Goal: Contribute content

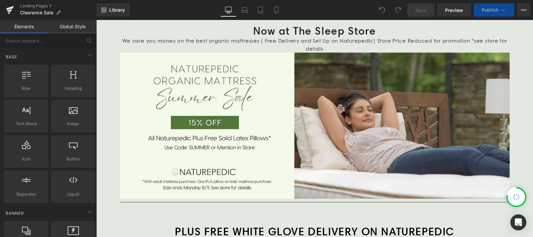
scroll to position [76, 0]
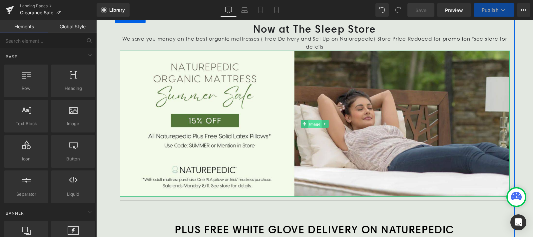
click at [314, 125] on span "Image" at bounding box center [315, 124] width 14 height 8
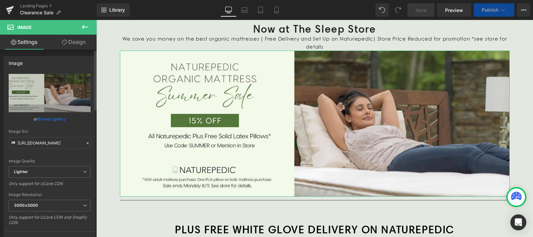
click at [45, 122] on link "Browse gallery" at bounding box center [52, 119] width 28 height 12
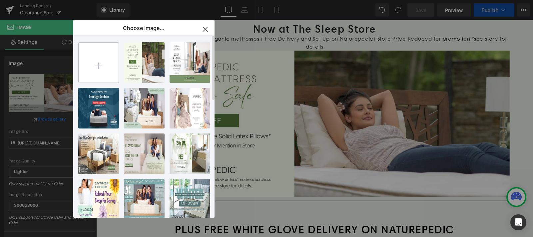
click at [101, 64] on input "file" at bounding box center [99, 63] width 40 height 40
type input "C:\fakepath\The Sleep Store Naturepedic Sale Labor day 2025 1600x600.jpg"
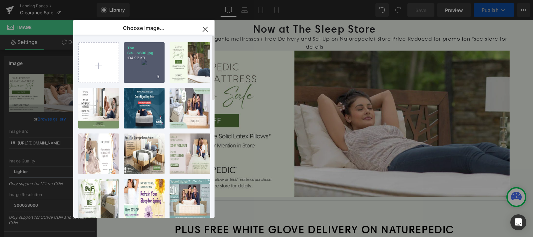
click at [143, 63] on div "The Sle...x600.jpg 104.92 KB" at bounding box center [144, 62] width 41 height 41
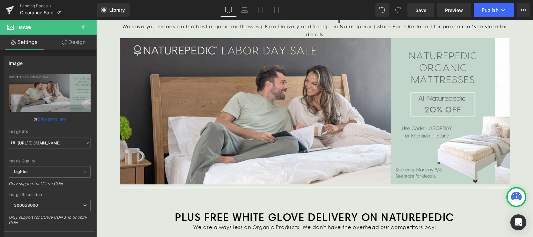
scroll to position [86, 0]
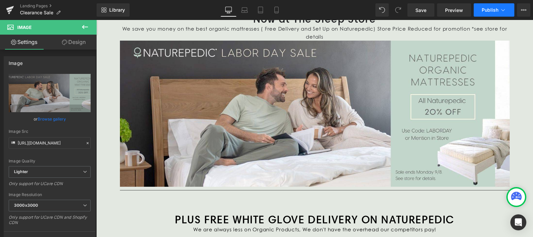
click at [491, 10] on span "Publish" at bounding box center [489, 9] width 17 height 5
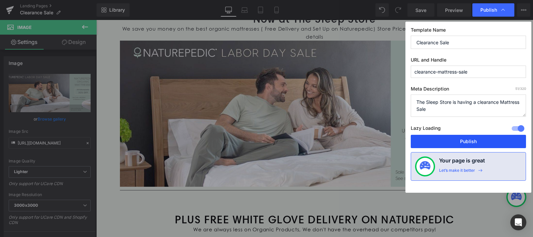
click at [466, 139] on button "Publish" at bounding box center [468, 141] width 115 height 13
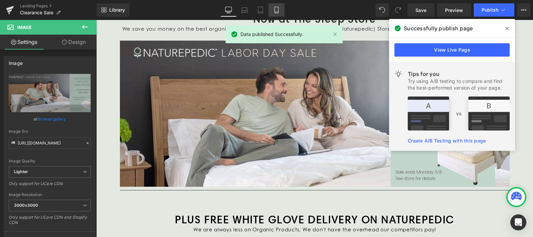
click at [277, 8] on icon at bounding box center [276, 10] width 7 height 7
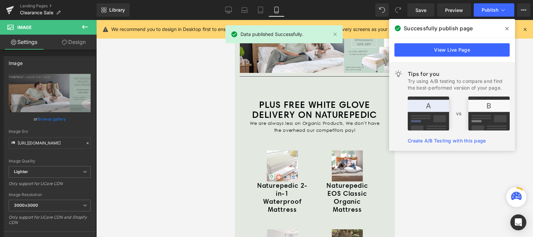
scroll to position [9, 0]
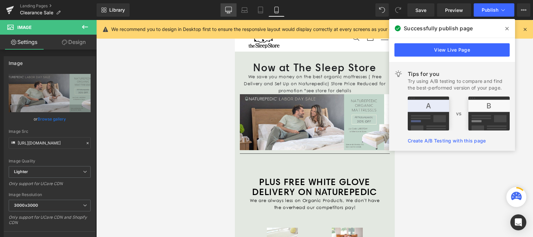
click at [222, 12] on link "Desktop" at bounding box center [228, 9] width 16 height 13
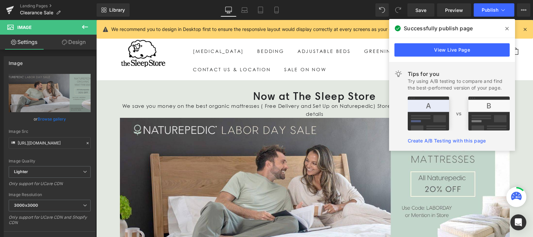
scroll to position [32, 0]
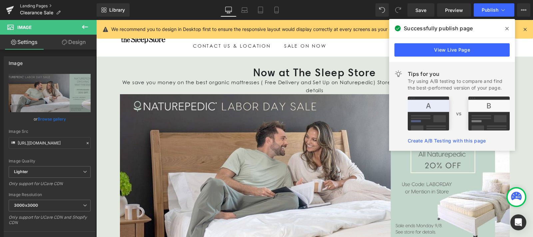
click at [33, 4] on link "Landing Pages" at bounding box center [58, 5] width 77 height 5
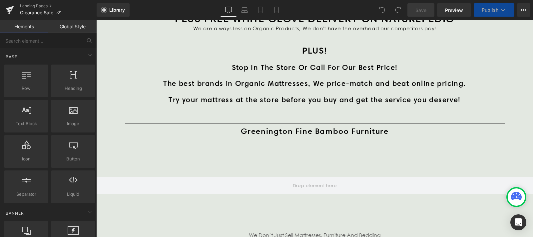
scroll to position [286, 0]
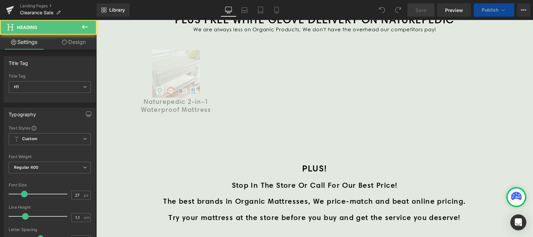
click at [239, 180] on div "PLUS! Heading" at bounding box center [315, 172] width 380 height 18
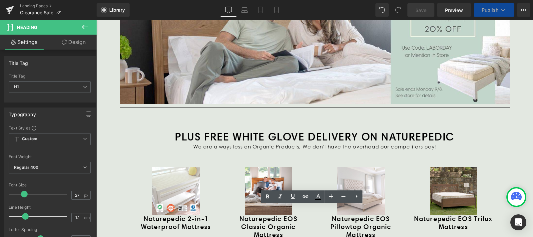
scroll to position [326, 0]
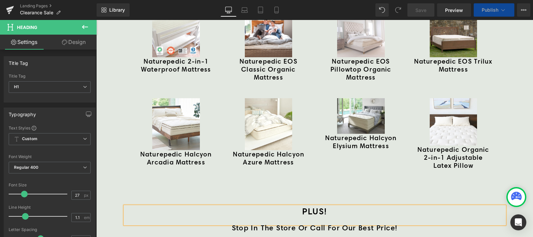
click at [86, 24] on icon at bounding box center [85, 27] width 8 height 8
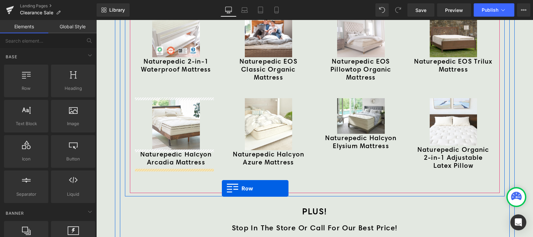
drag, startPoint x: 125, startPoint y: 99, endPoint x: 222, endPoint y: 188, distance: 131.9
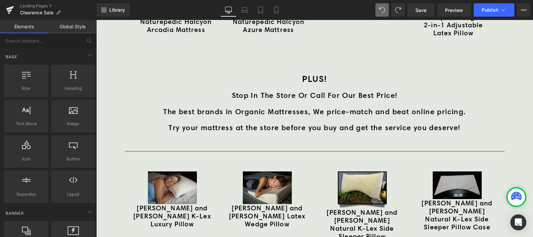
scroll to position [457, 0]
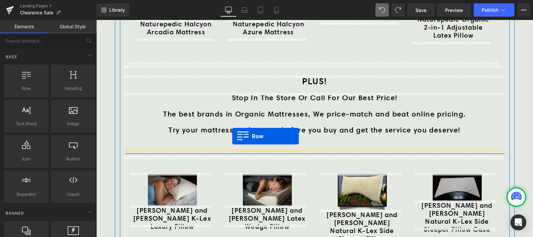
drag, startPoint x: 123, startPoint y: 103, endPoint x: 232, endPoint y: 137, distance: 114.5
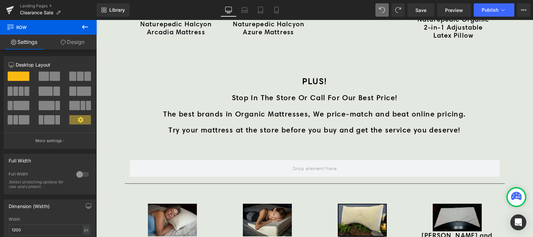
click at [81, 31] on icon at bounding box center [85, 27] width 8 height 8
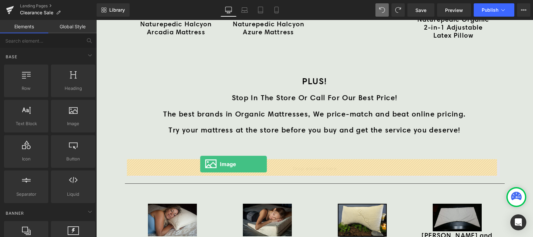
drag, startPoint x: 170, startPoint y: 139, endPoint x: 200, endPoint y: 164, distance: 39.2
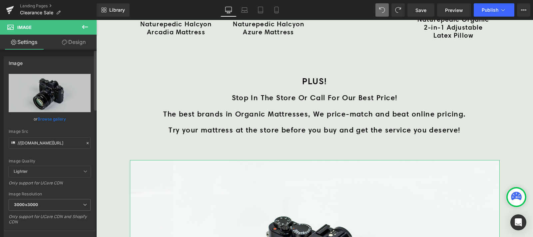
click at [54, 120] on link "Browse gallery" at bounding box center [52, 119] width 28 height 12
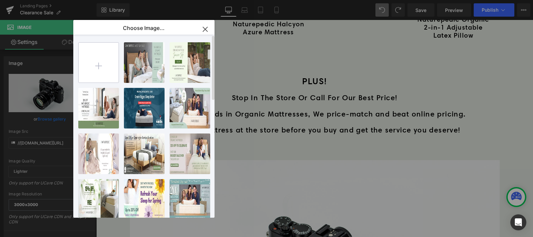
type input "C:\fakepath\The Sleep Store Magniflex [DATE]-1600x600.jpg"
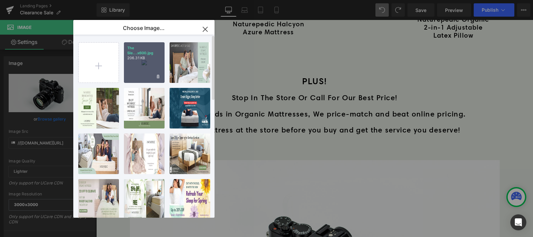
click at [0, 0] on div "The Sle...x600.jpg 206.31 KB" at bounding box center [0, 0] width 0 height 0
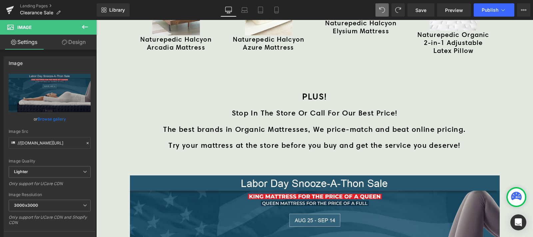
scroll to position [439, 0]
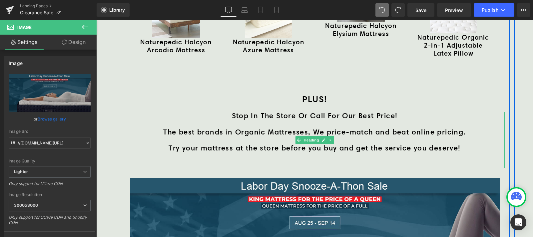
click at [461, 145] on h1 "Try your mattress at the store before you buy and get the service you deserve!" at bounding box center [315, 148] width 380 height 8
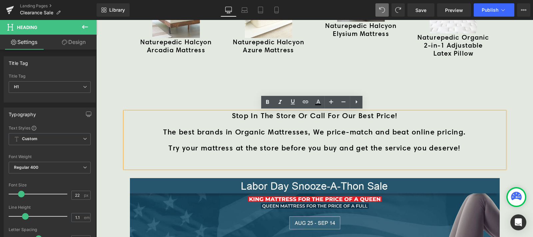
click at [461, 146] on h1 "Try your mattress at the store before you buy and get the service you deserve!" at bounding box center [315, 148] width 380 height 8
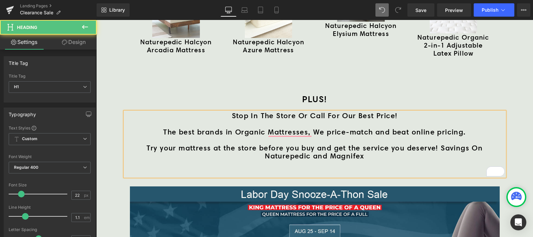
click at [437, 147] on h1 "Try your mattress at the store before you buy and get the service you deserve! …" at bounding box center [315, 152] width 380 height 16
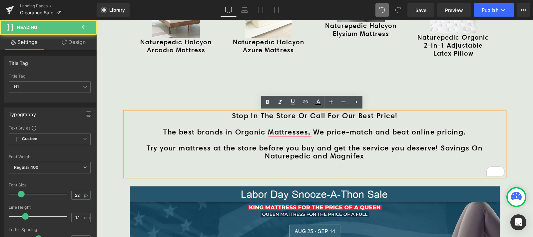
click at [322, 154] on h1 "Try your mattress at the store before you buy and get the service you deserve! …" at bounding box center [315, 152] width 380 height 16
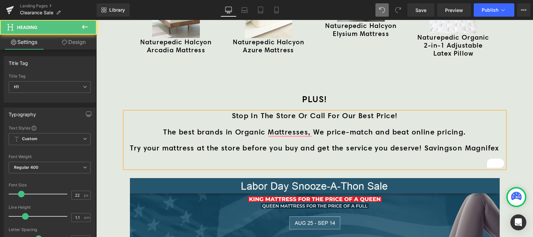
click at [450, 148] on h1 "Try your mattress at the store before you buy and get the service you deserve! …" at bounding box center [315, 148] width 380 height 8
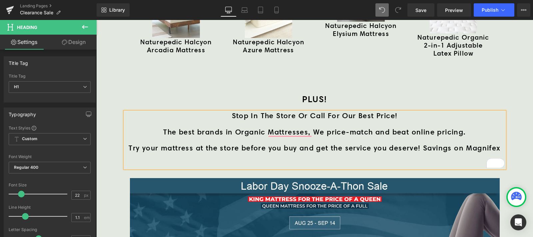
click at [498, 147] on h1 "Try your mattress at the store before you buy and get the service you deserve! …" at bounding box center [315, 148] width 380 height 8
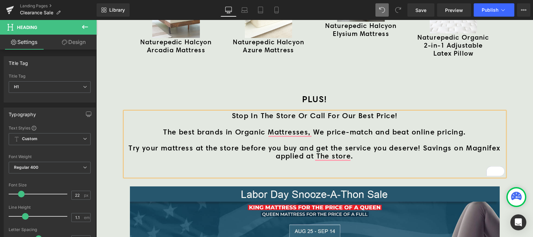
click at [420, 146] on h1 "Try your mattress at the store before you buy and get the service you deserve! …" at bounding box center [315, 152] width 380 height 16
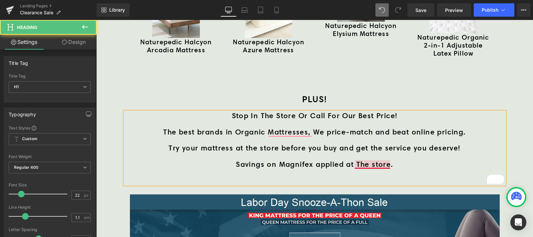
click at [355, 164] on h1 "Savings on Magnifex applied at The store." at bounding box center [315, 164] width 380 height 8
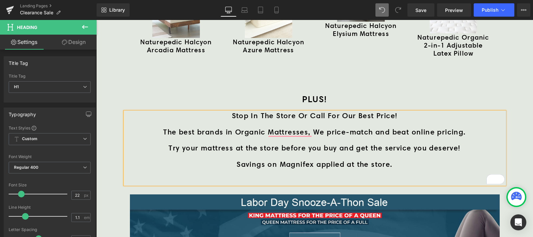
click at [440, 166] on h1 "Savings on Magnifex applied at the store." at bounding box center [315, 164] width 380 height 8
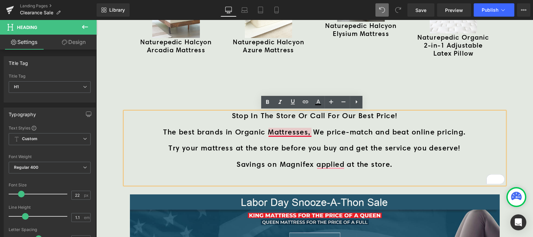
click at [289, 129] on h1 "The best brands in Organic Mattresses, We price-match and beat online pricing." at bounding box center [315, 132] width 380 height 8
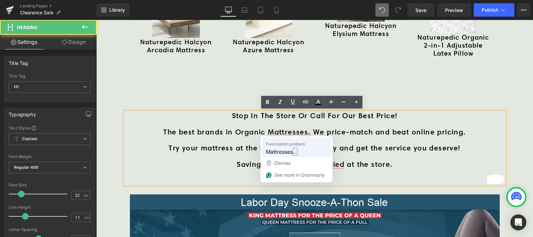
click at [285, 152] on span "Mattresses" at bounding box center [279, 152] width 27 height 8
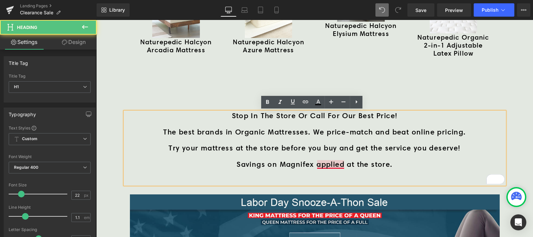
click at [331, 163] on h1 "Savings on Magnifex applied at the store." at bounding box center [315, 164] width 380 height 8
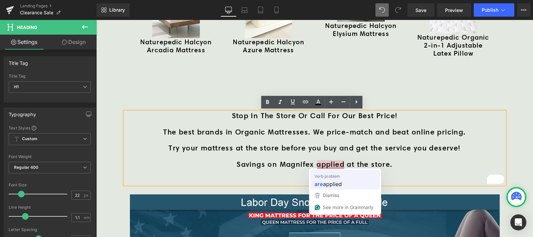
click at [0, 0] on span "applied" at bounding box center [0, 0] width 0 height 0
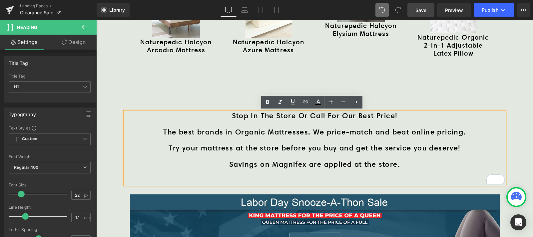
click at [415, 10] on link "Save" at bounding box center [420, 9] width 27 height 13
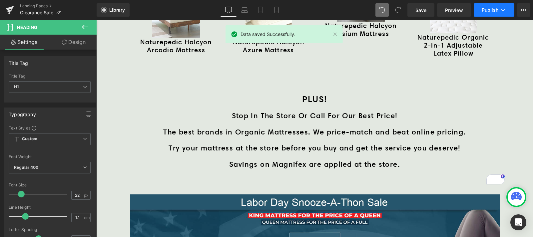
click at [503, 8] on icon at bounding box center [502, 10] width 7 height 7
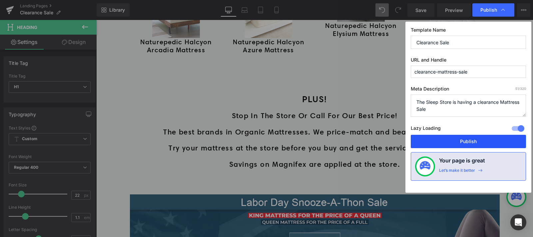
click at [478, 140] on button "Publish" at bounding box center [468, 141] width 115 height 13
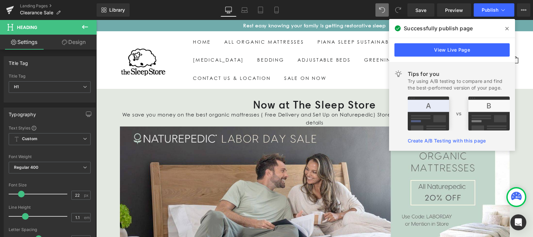
drag, startPoint x: 528, startPoint y: 67, endPoint x: 620, endPoint y: 24, distance: 101.9
click at [0, 0] on icon at bounding box center [0, 0] width 0 height 0
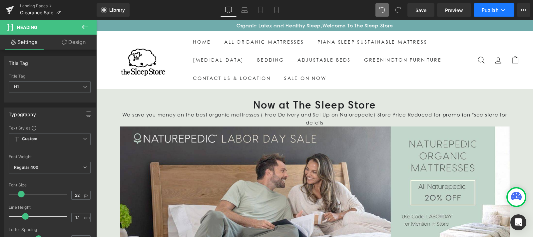
click at [490, 6] on button "Publish" at bounding box center [493, 9] width 41 height 13
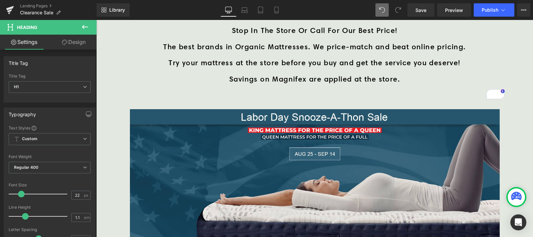
scroll to position [513, 0]
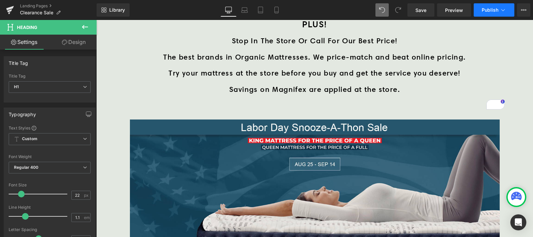
click at [493, 6] on button "Publish" at bounding box center [493, 9] width 41 height 13
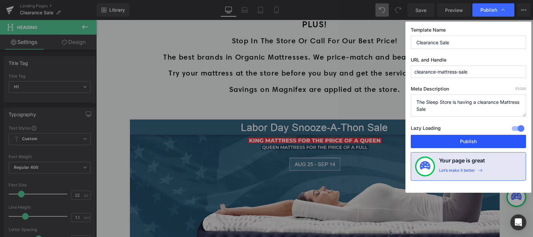
click at [0, 0] on button "Publish" at bounding box center [0, 0] width 0 height 0
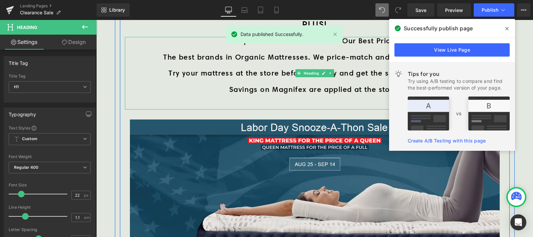
click at [139, 64] on h1 "To enrich screen reader interactions, please activate Accessibility in Grammarl…" at bounding box center [315, 65] width 380 height 8
